Goal: Check status: Check status

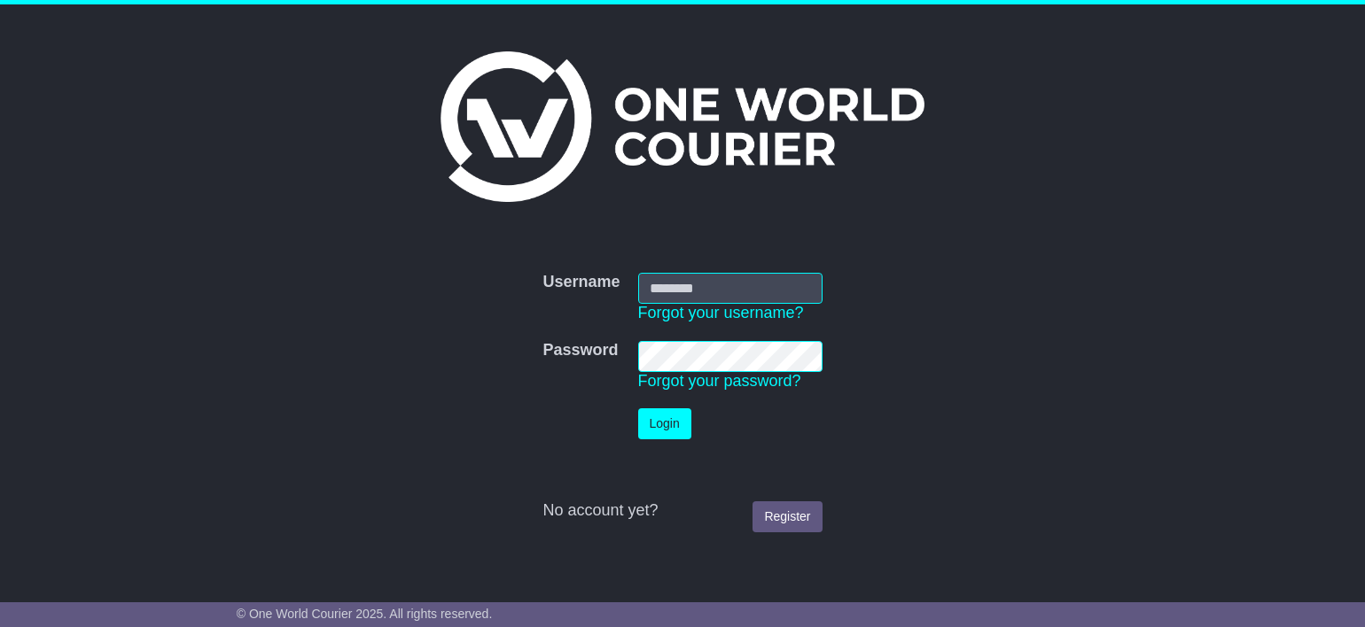
type input "**********"
click at [659, 414] on button "Login" at bounding box center [664, 424] width 53 height 31
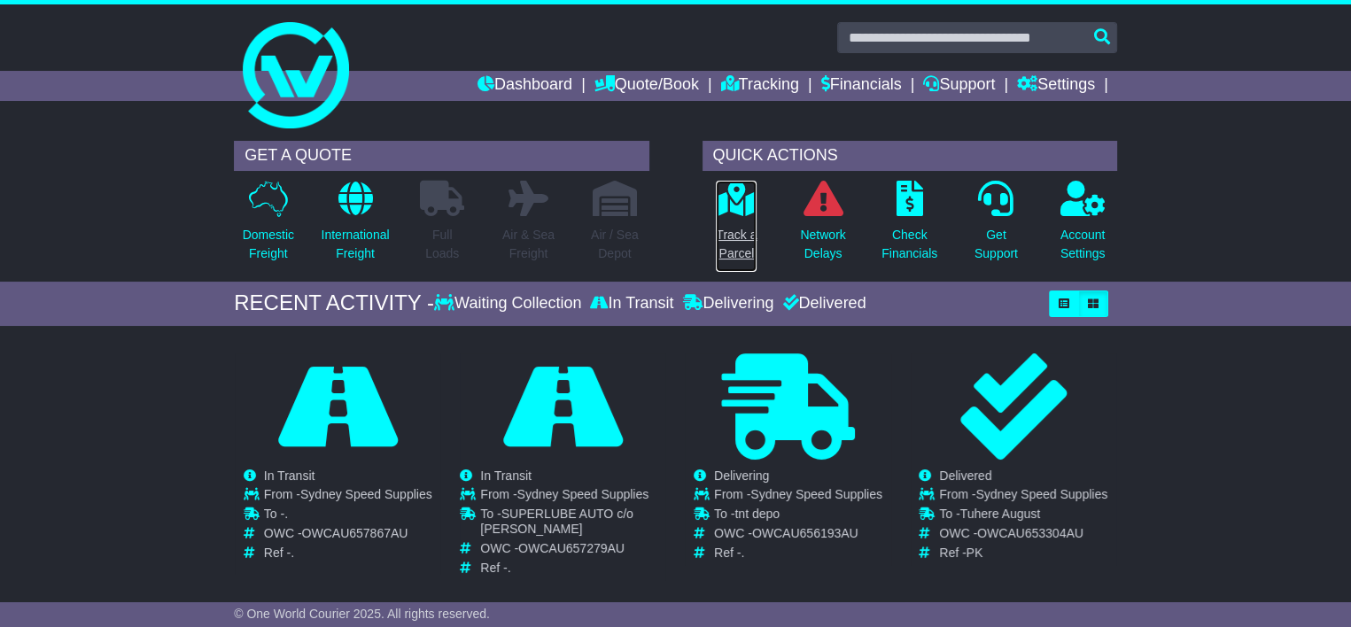
click at [724, 205] on icon at bounding box center [737, 198] width 40 height 35
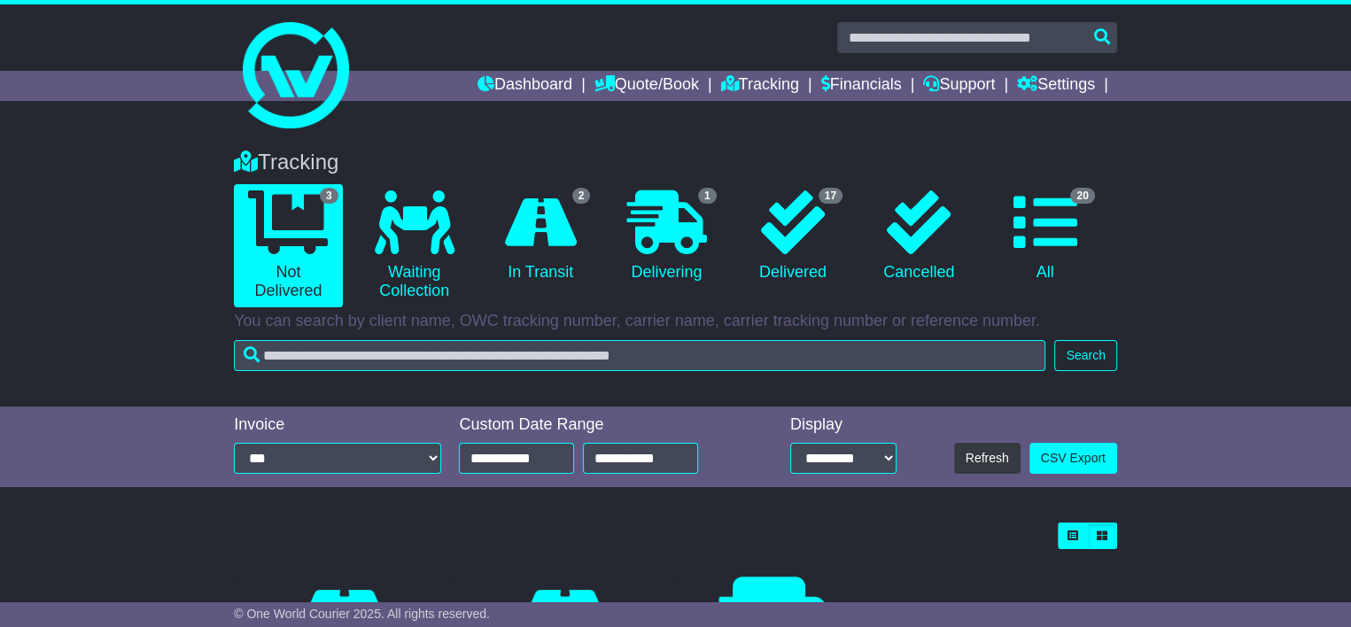
scroll to position [241, 0]
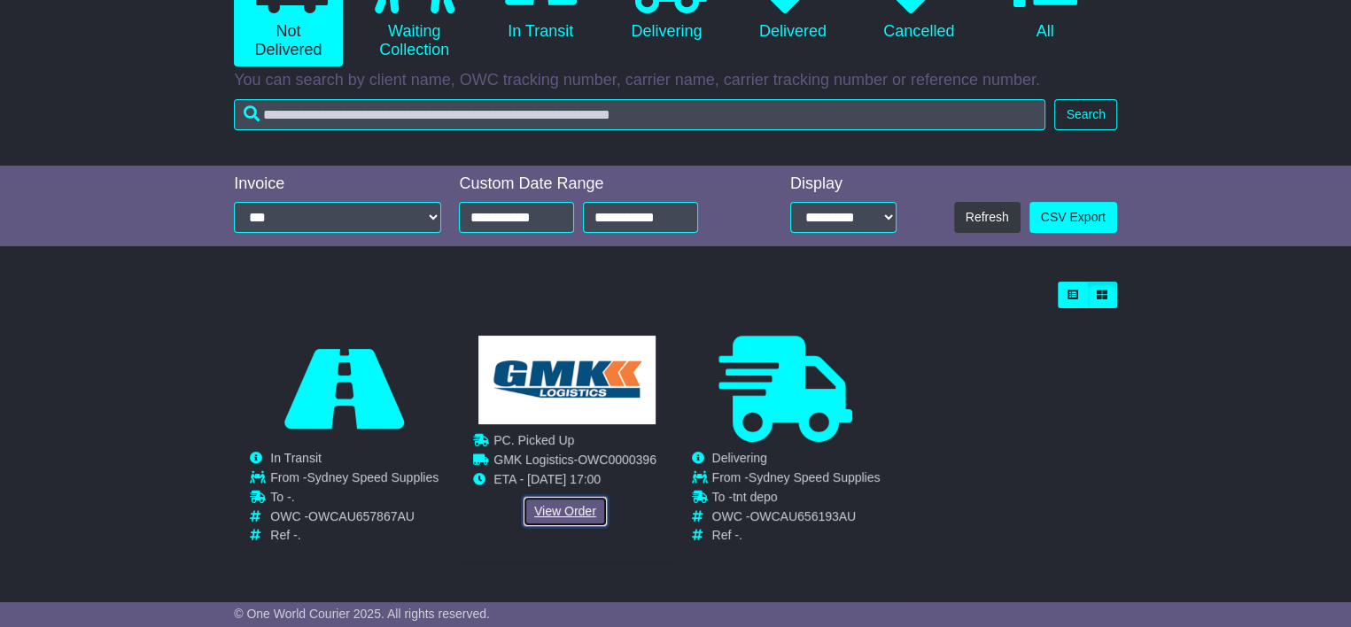
click at [559, 508] on link "View Order" at bounding box center [565, 511] width 85 height 31
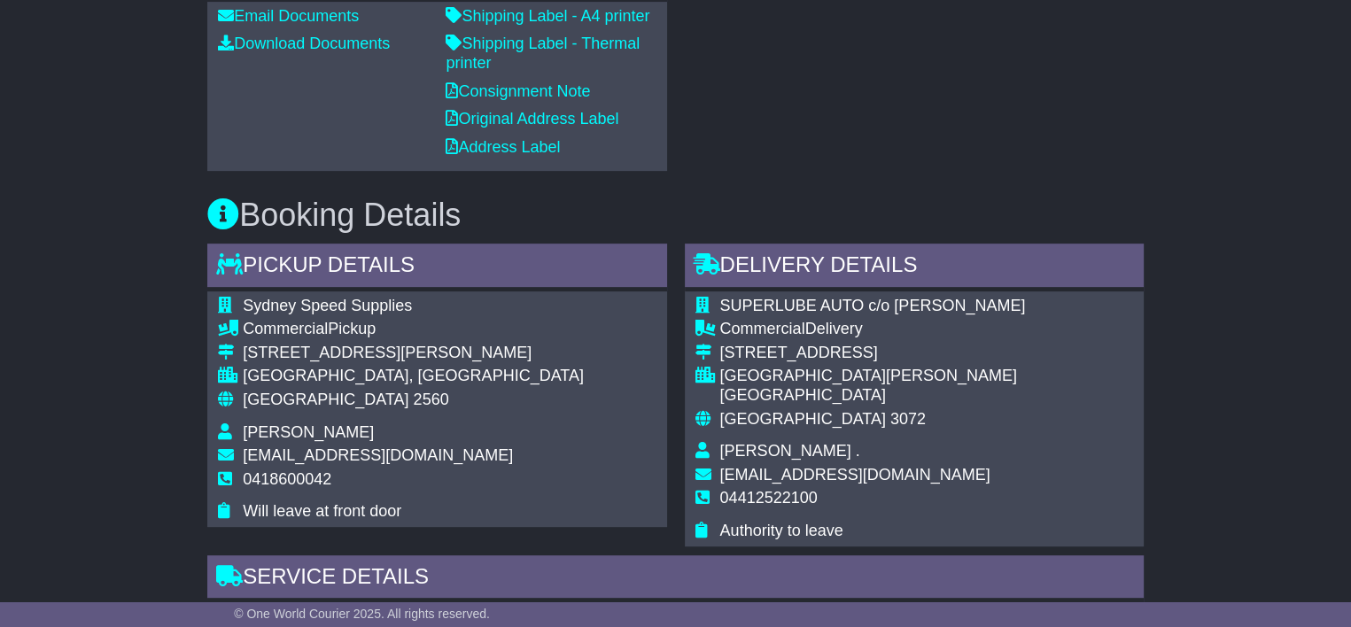
scroll to position [798, 0]
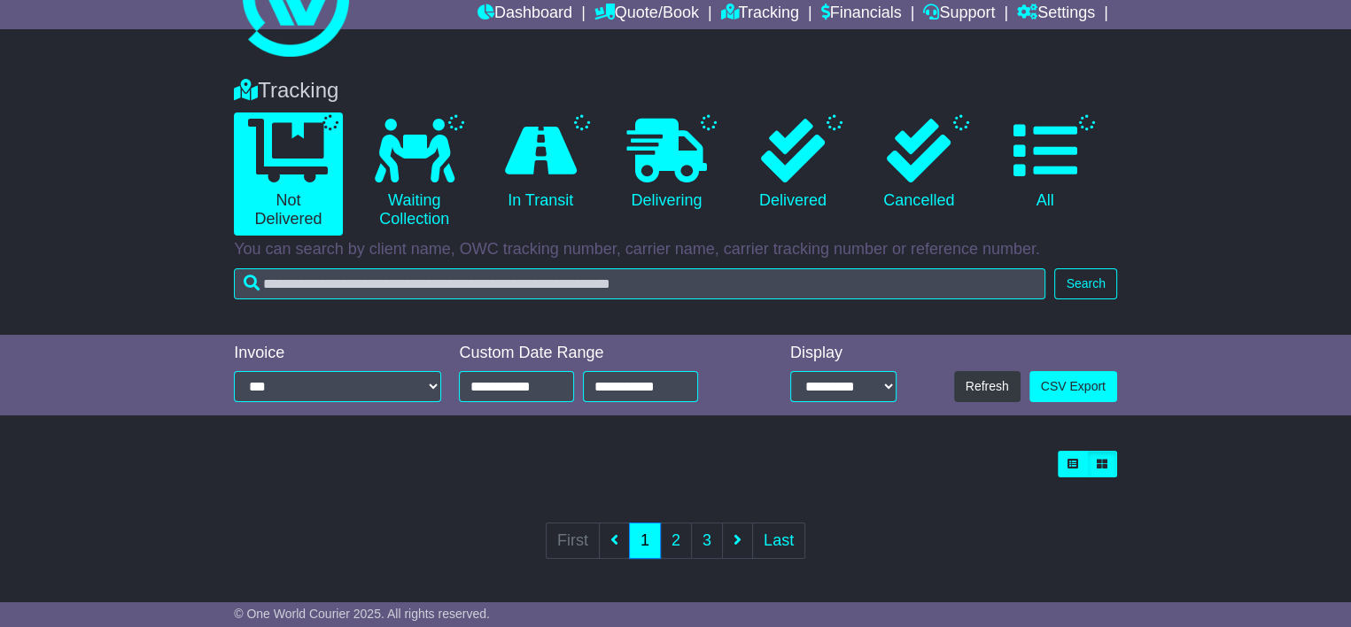
scroll to position [241, 0]
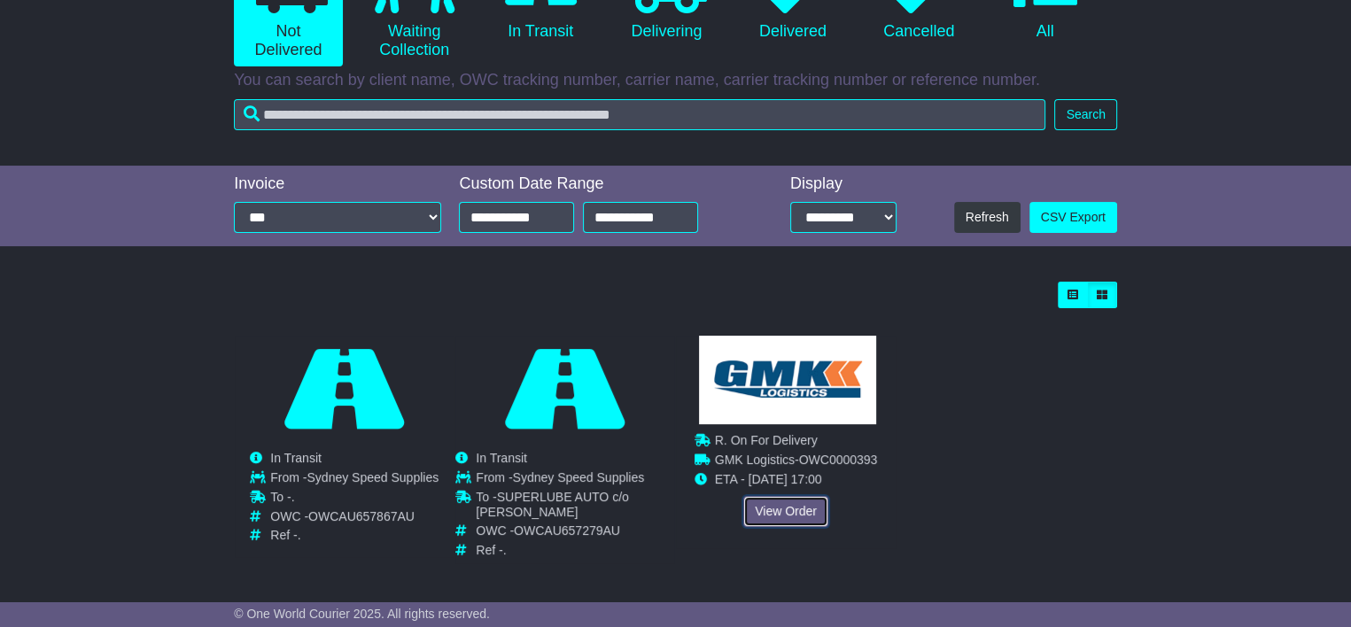
click at [783, 523] on link "View Order" at bounding box center [786, 511] width 85 height 31
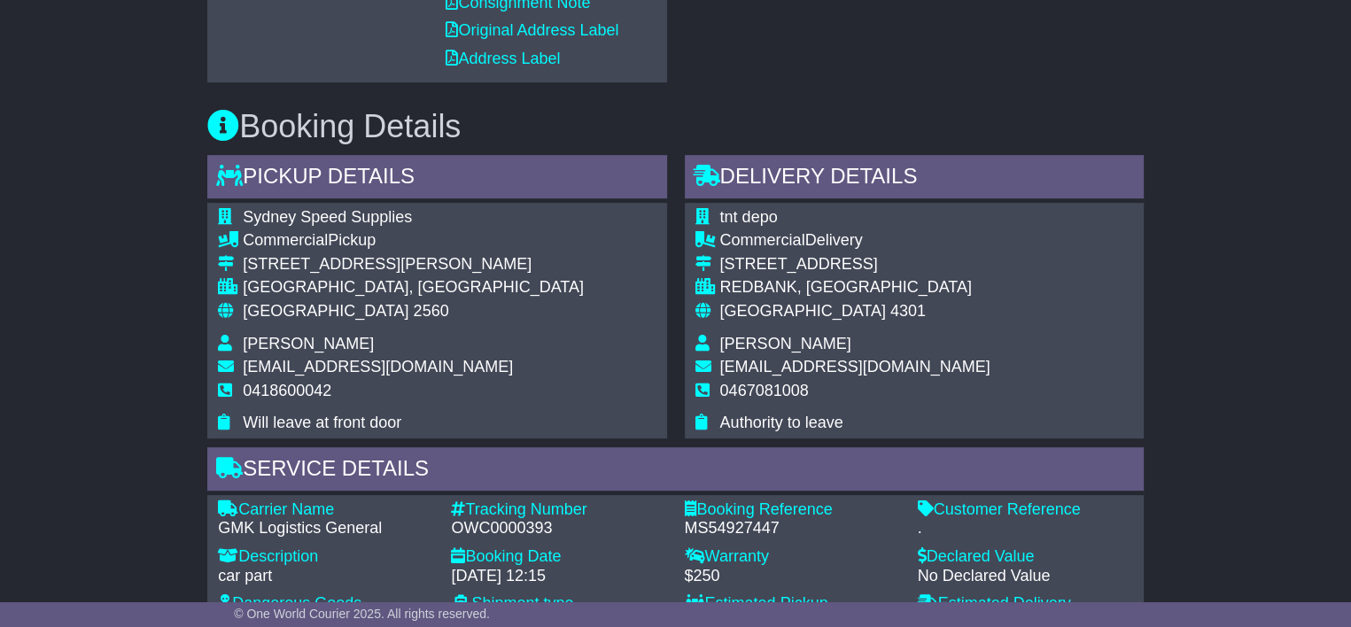
scroll to position [709, 0]
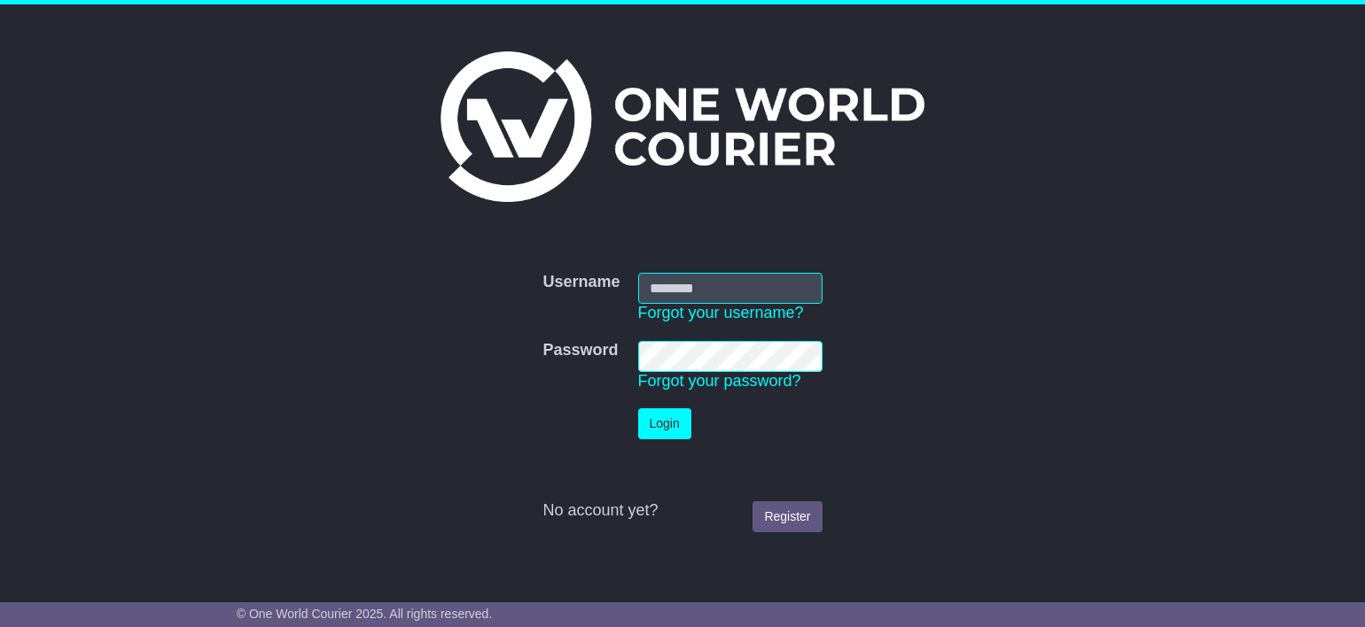
type input "**********"
click at [666, 421] on button "Login" at bounding box center [664, 424] width 53 height 31
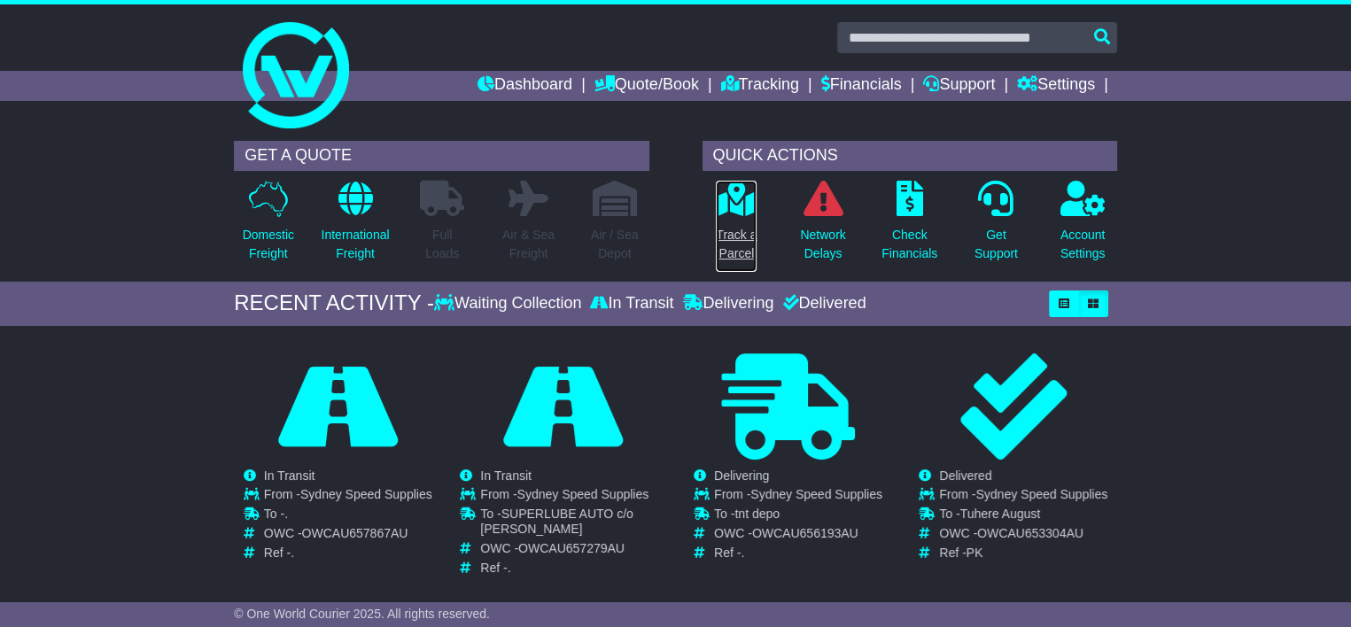
click at [736, 221] on link "Track a Parcel" at bounding box center [736, 226] width 43 height 93
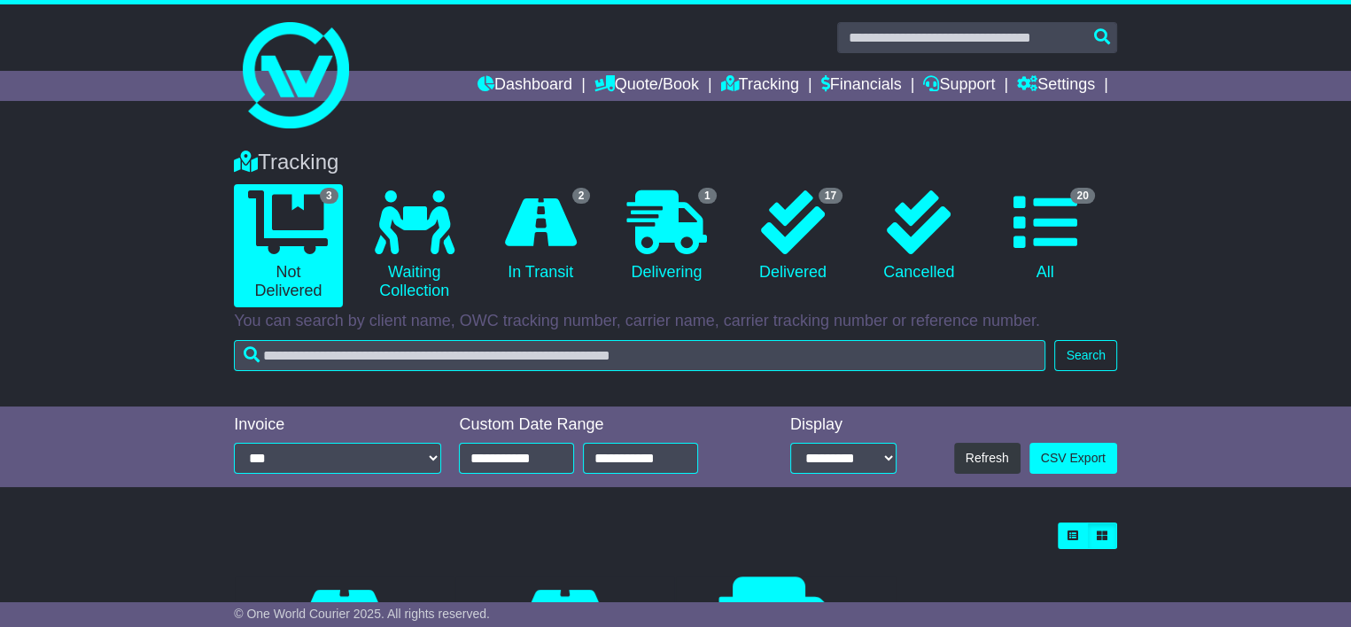
scroll to position [241, 0]
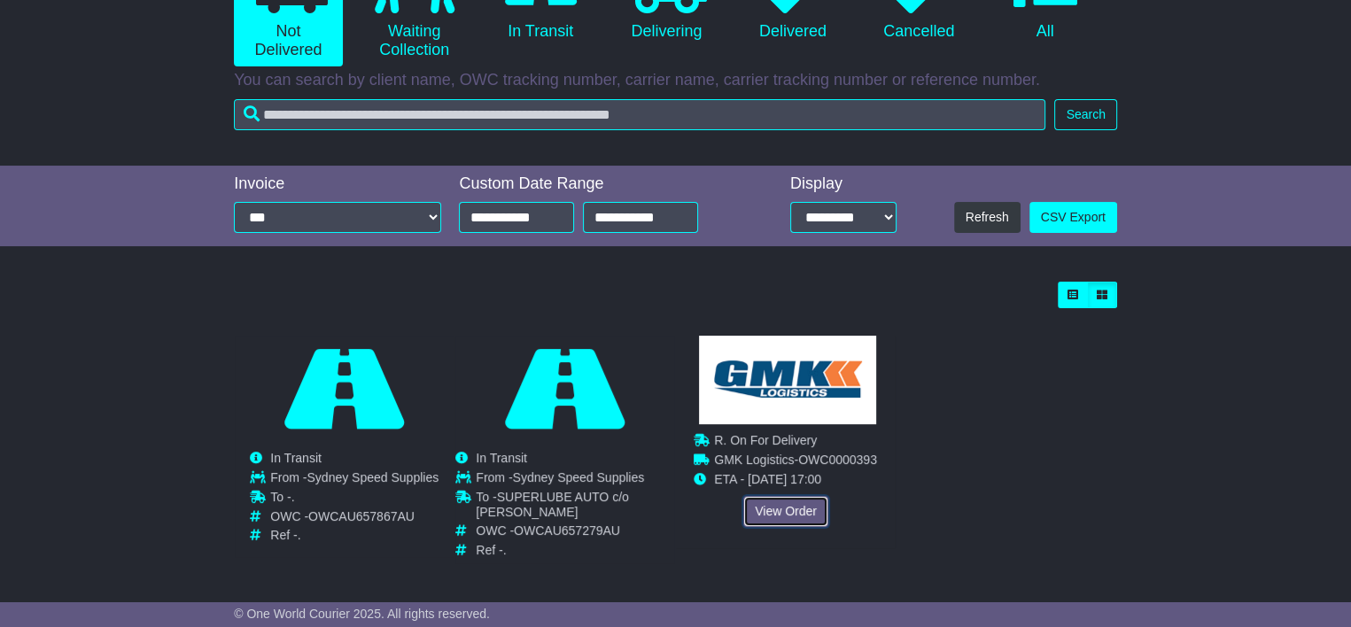
click at [766, 502] on link "View Order" at bounding box center [786, 511] width 85 height 31
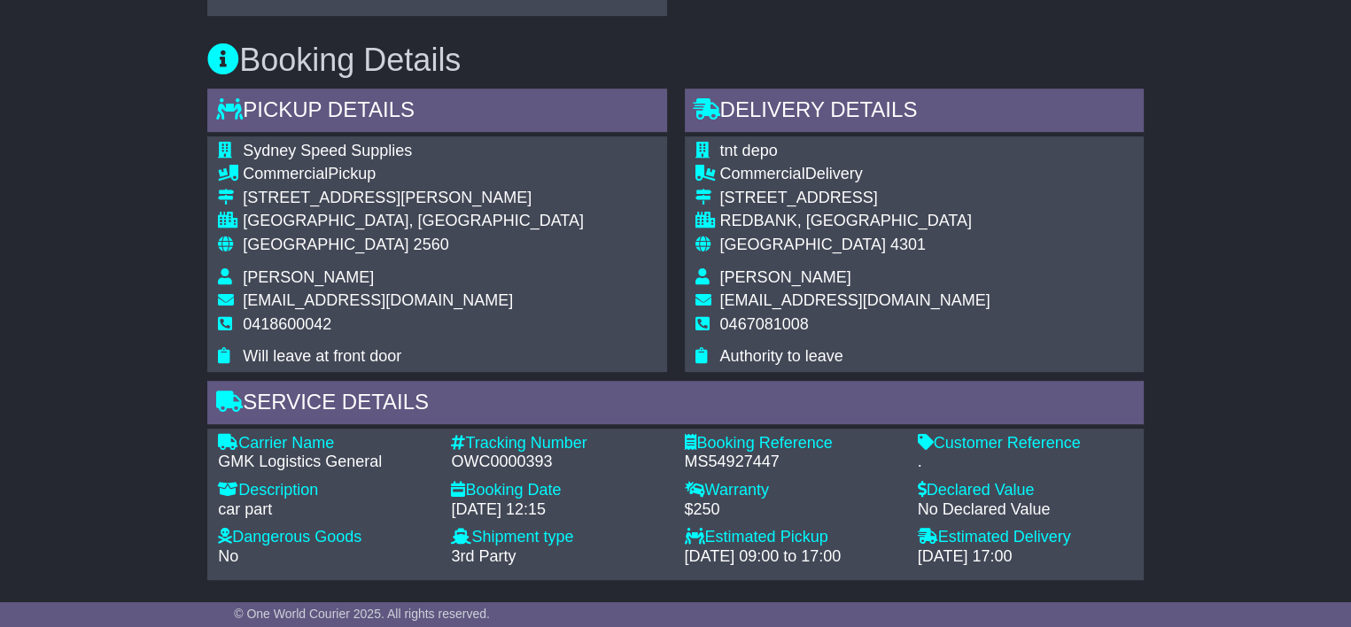
scroll to position [1041, 0]
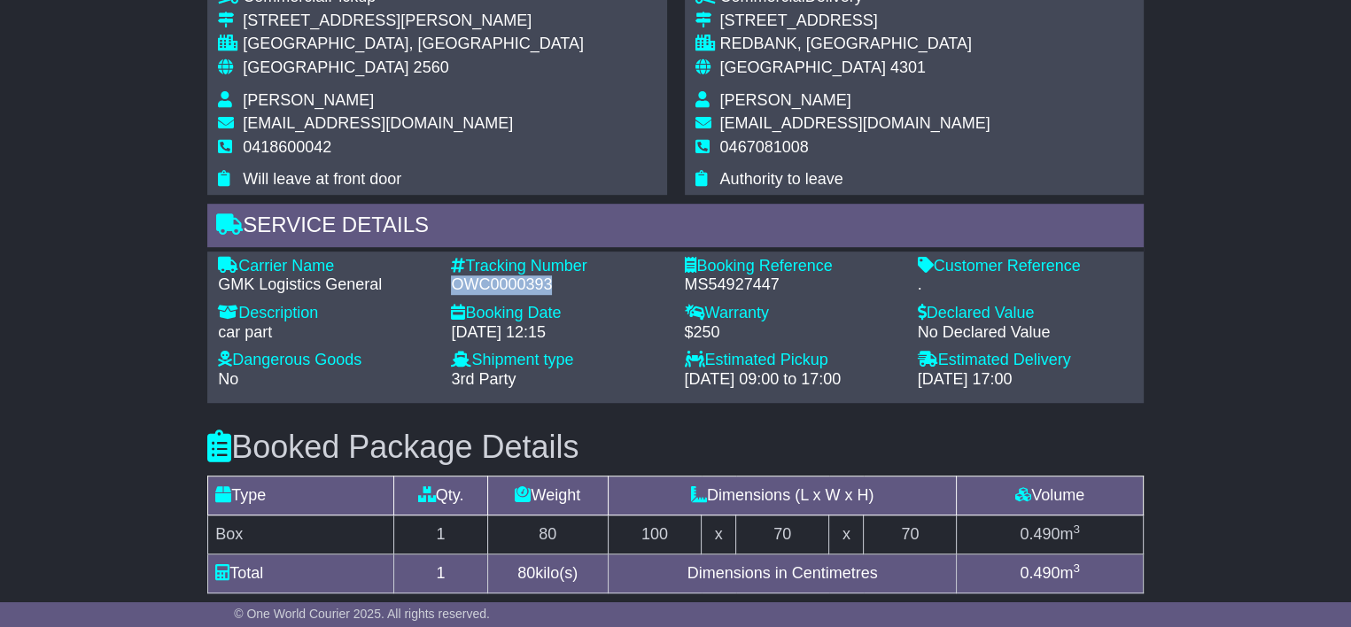
drag, startPoint x: 449, startPoint y: 284, endPoint x: 557, endPoint y: 284, distance: 107.2
click at [562, 286] on div "Tracking Number - OWC0000393" at bounding box center [558, 276] width 233 height 38
copy div "OWC0000393"
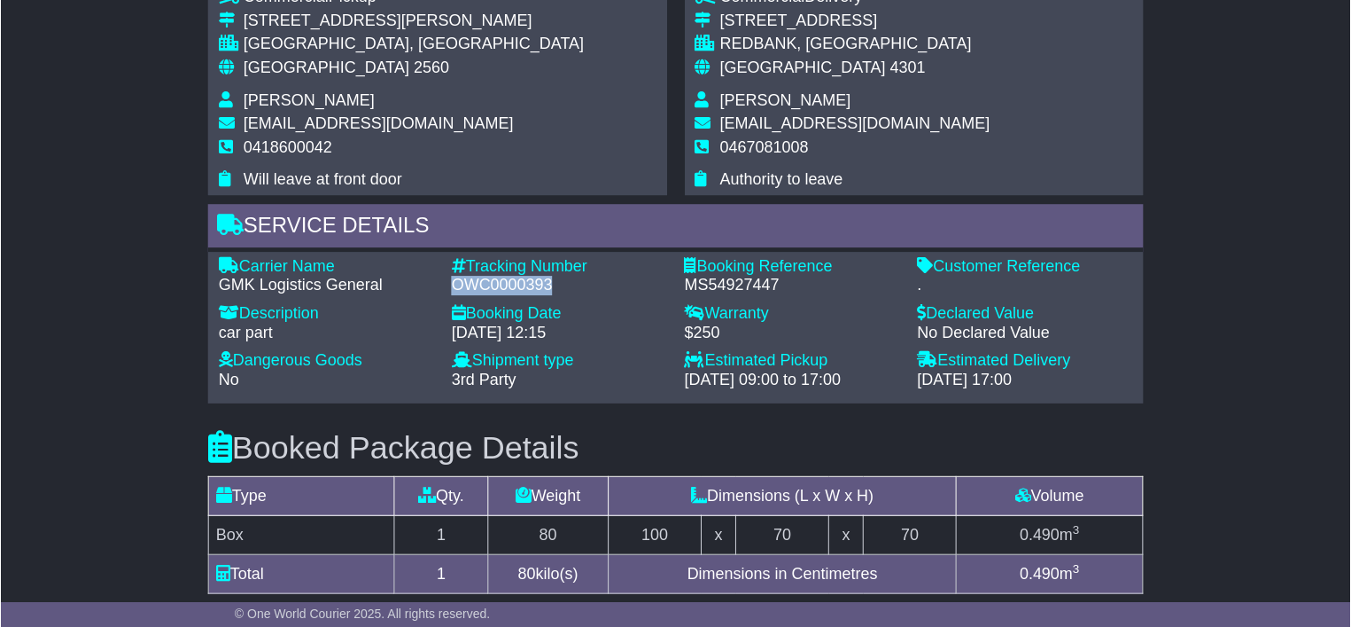
scroll to position [864, 0]
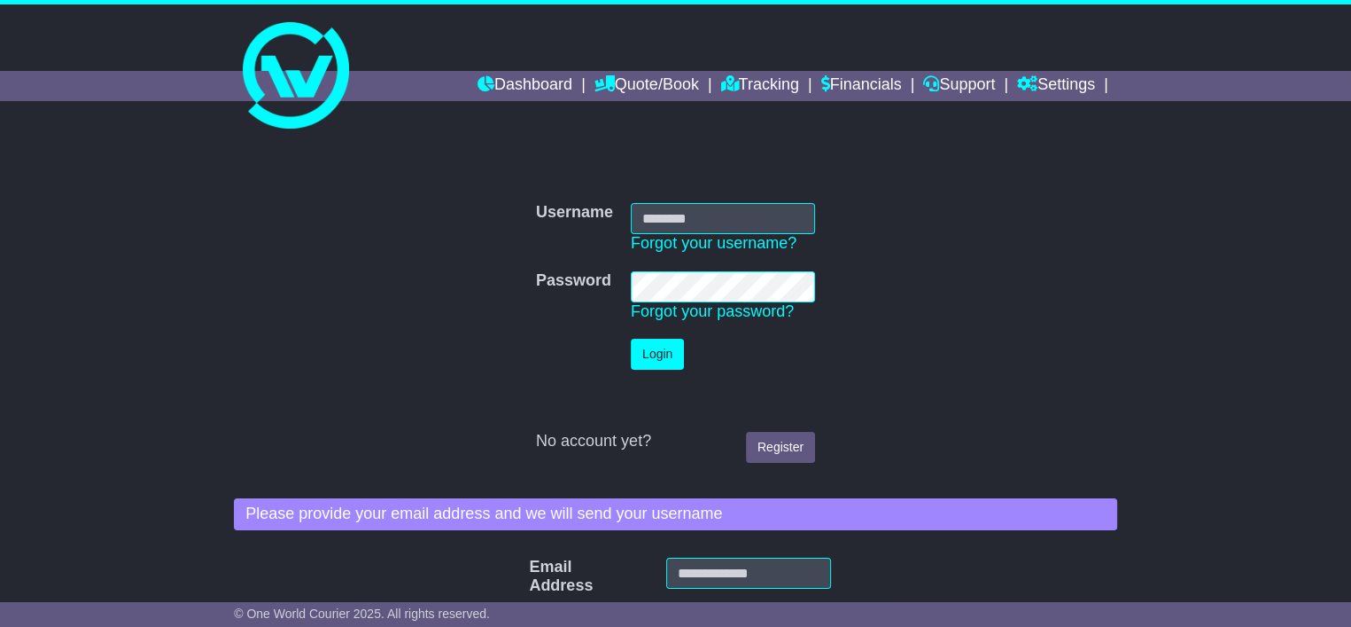
type input "**********"
click at [638, 351] on button "Login" at bounding box center [657, 354] width 53 height 31
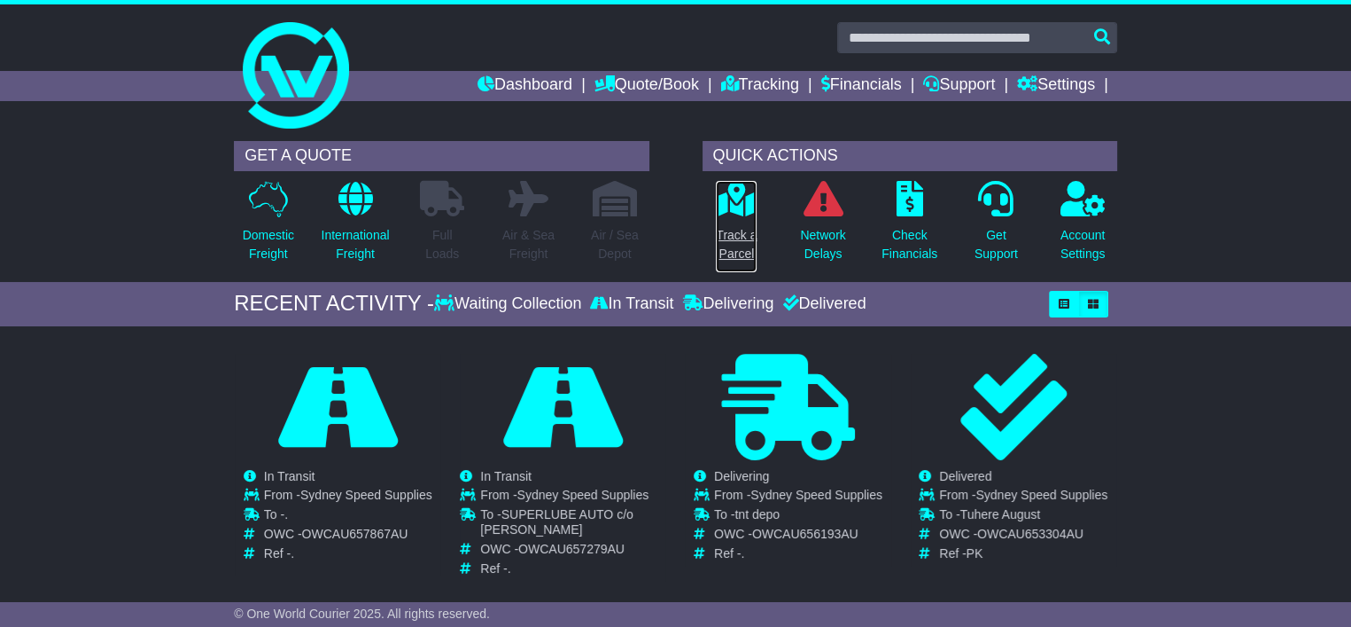
click at [737, 222] on link "Track a Parcel" at bounding box center [736, 226] width 43 height 93
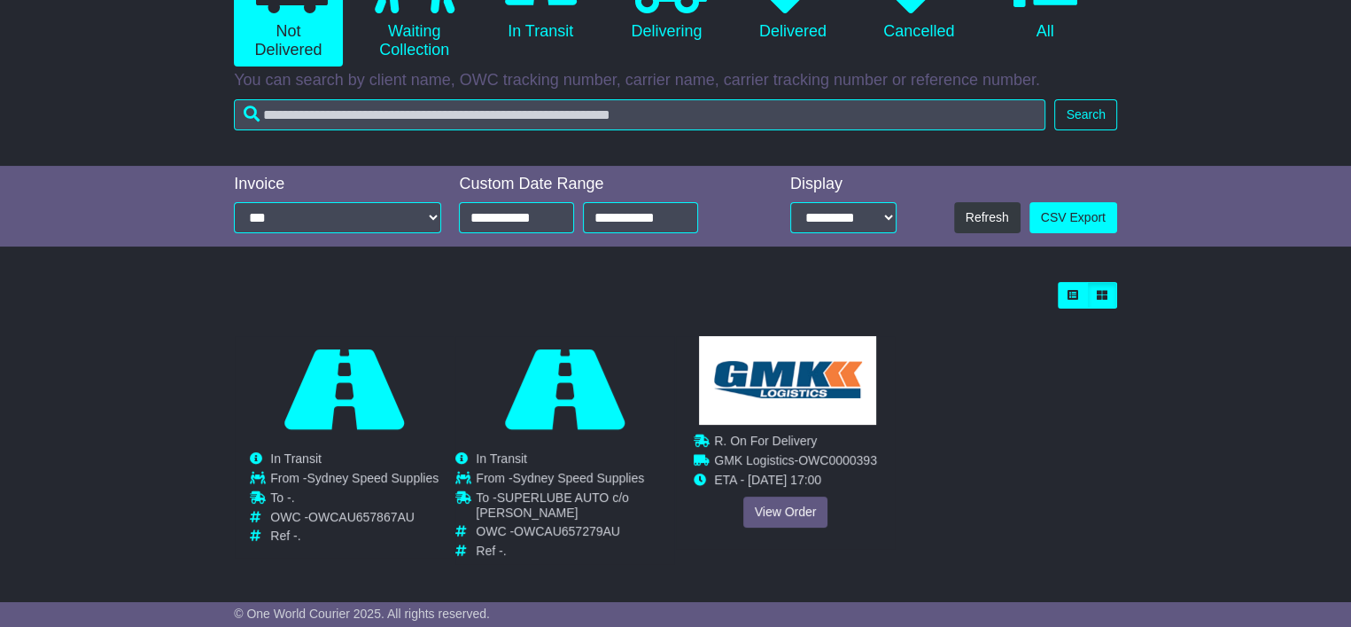
click at [780, 362] on div "Cancelled Waiting Collection In Transit Delivering Sydney Speed Supplies" at bounding box center [785, 442] width 219 height 213
click at [783, 517] on link "View Order" at bounding box center [786, 511] width 85 height 31
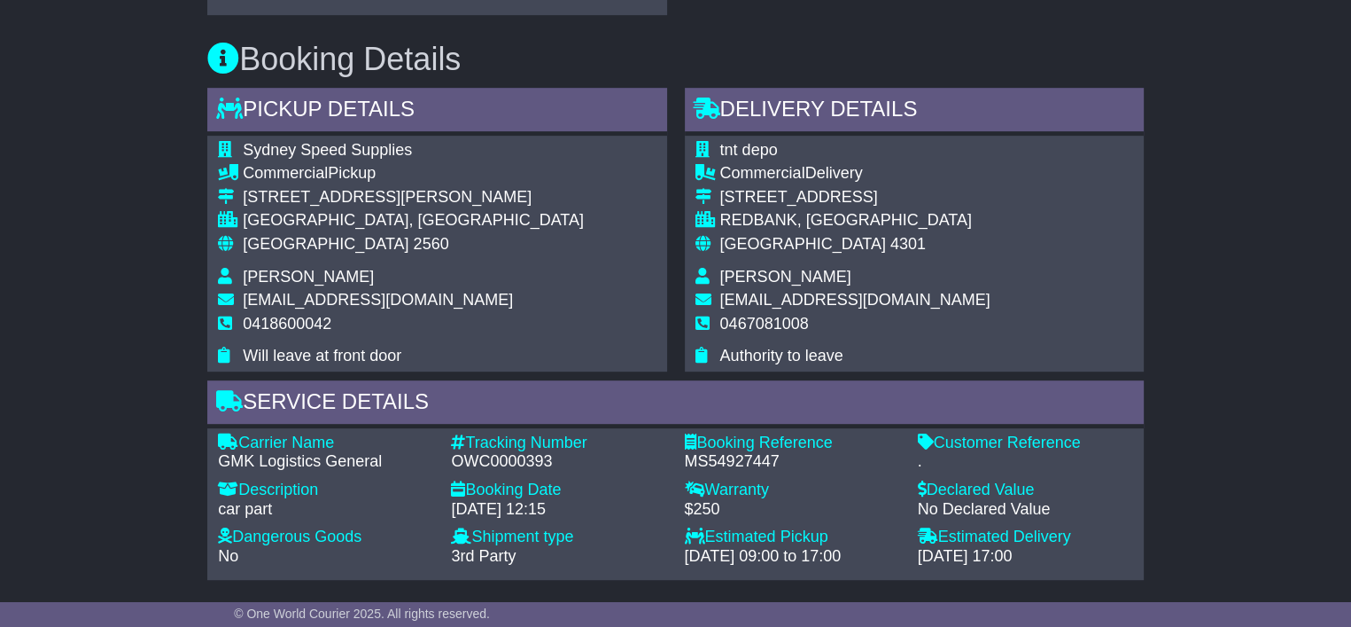
scroll to position [333, 0]
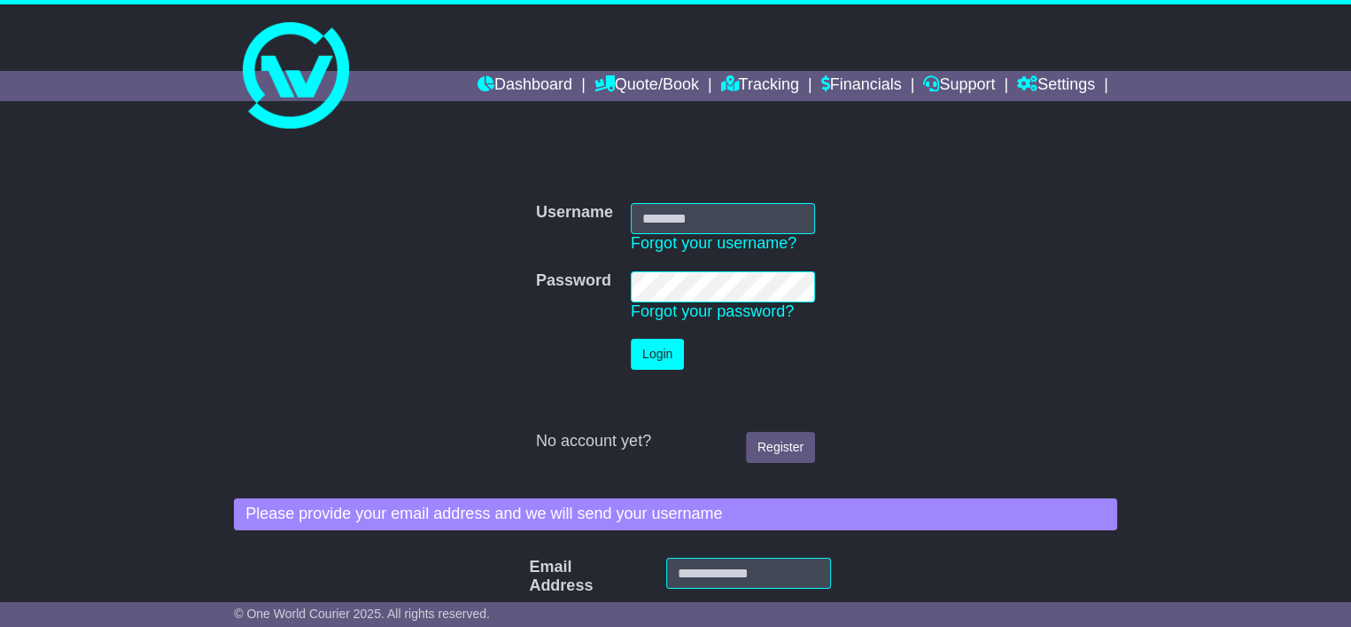
type input "**********"
click at [649, 360] on button "Login" at bounding box center [657, 354] width 53 height 31
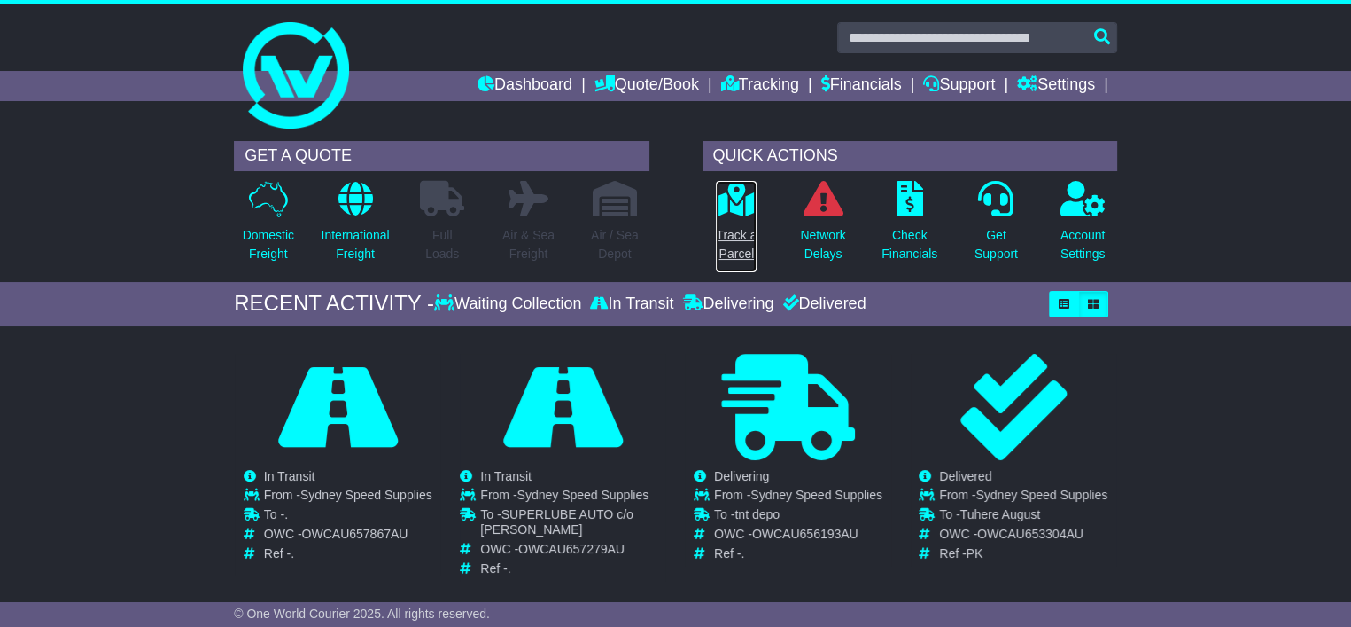
click at [740, 208] on icon at bounding box center [737, 198] width 40 height 35
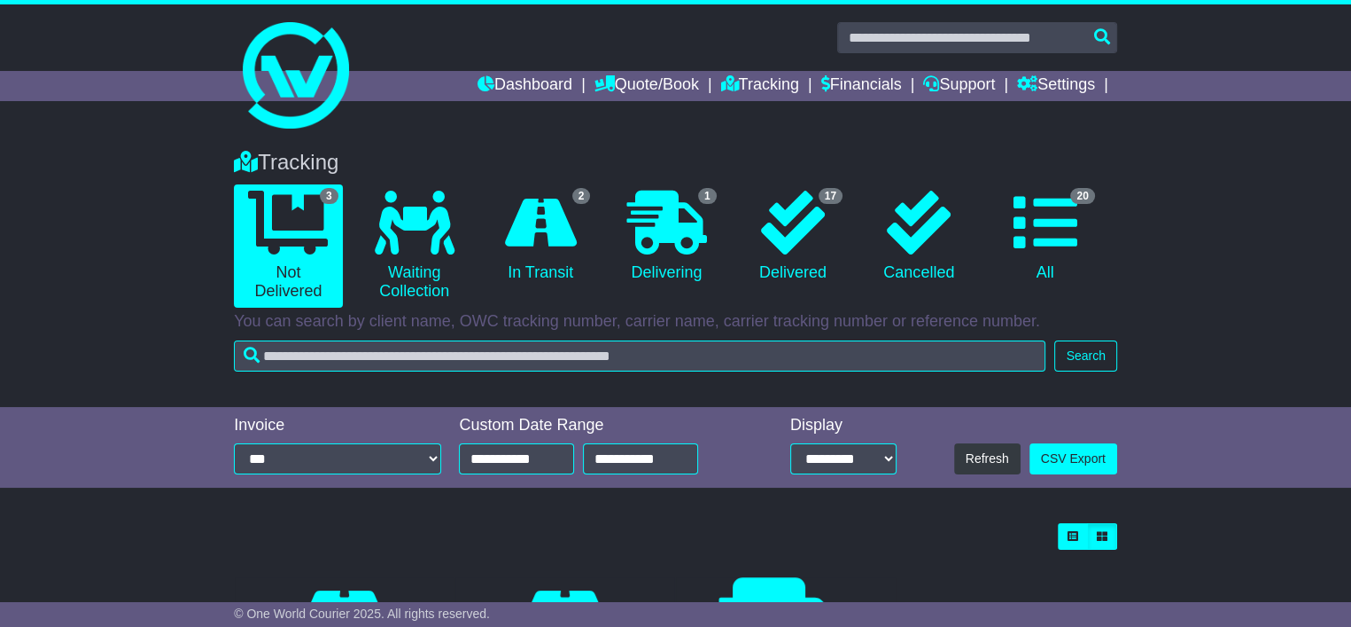
scroll to position [241, 0]
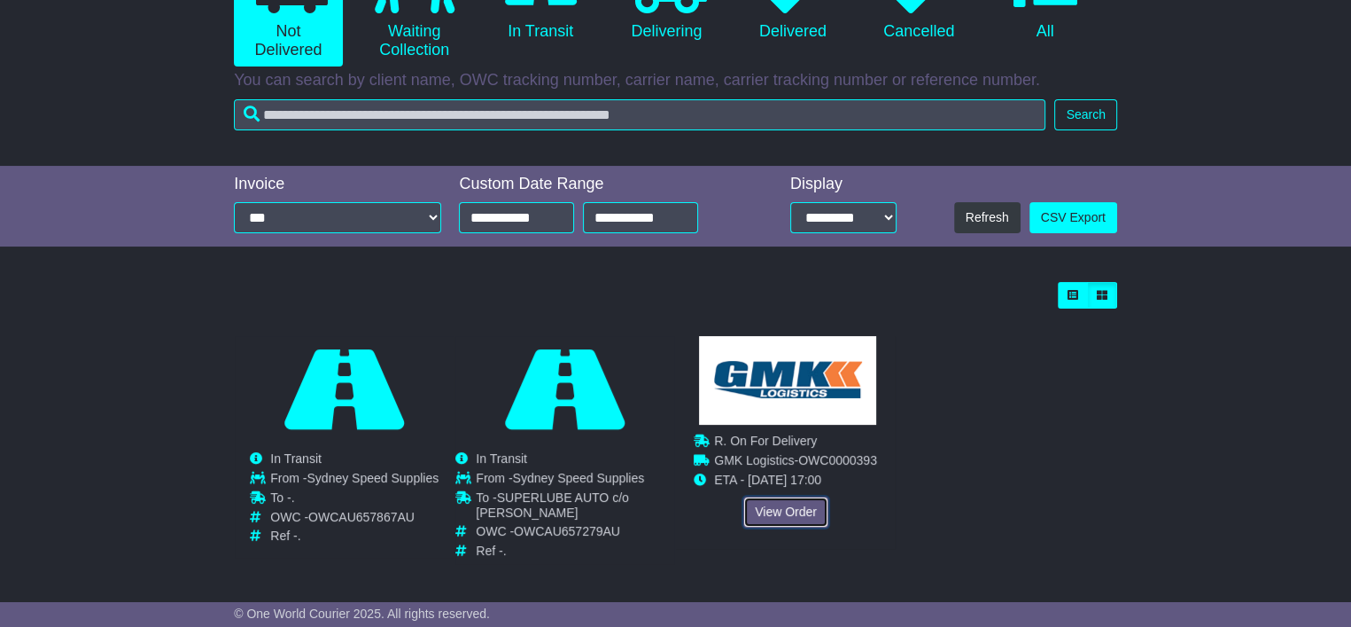
click at [781, 510] on link "View Order" at bounding box center [786, 511] width 85 height 31
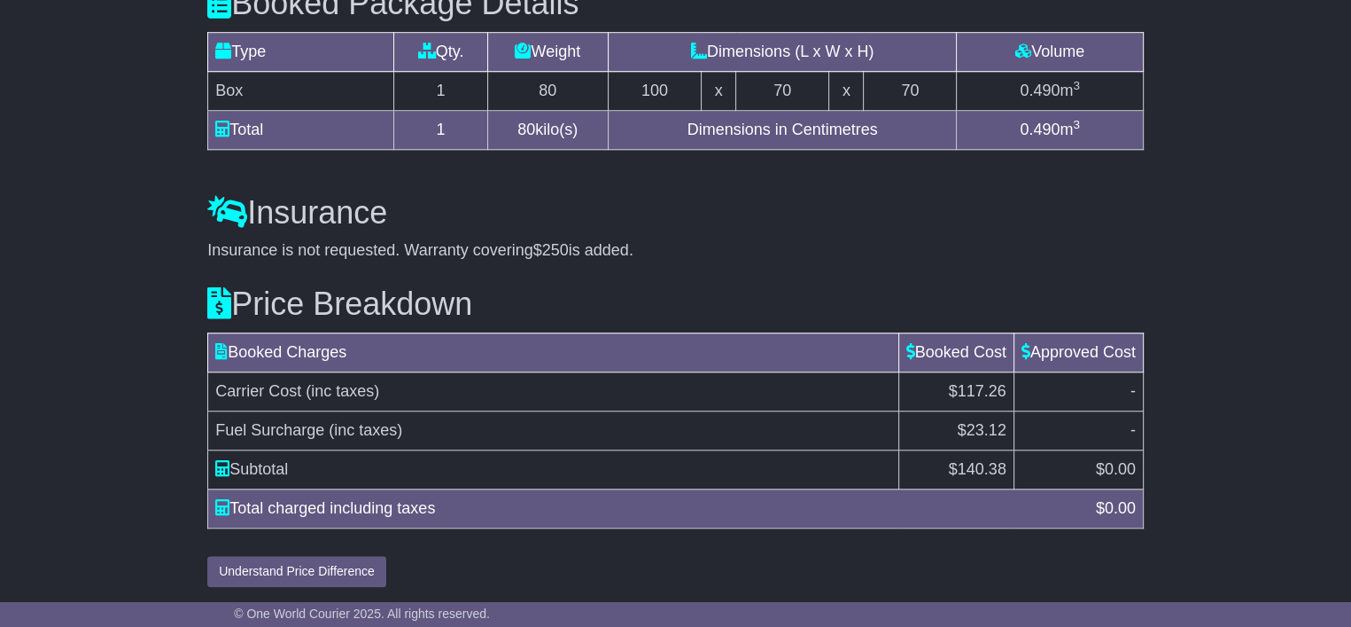
scroll to position [1219, 0]
